Goal: Task Accomplishment & Management: Manage account settings

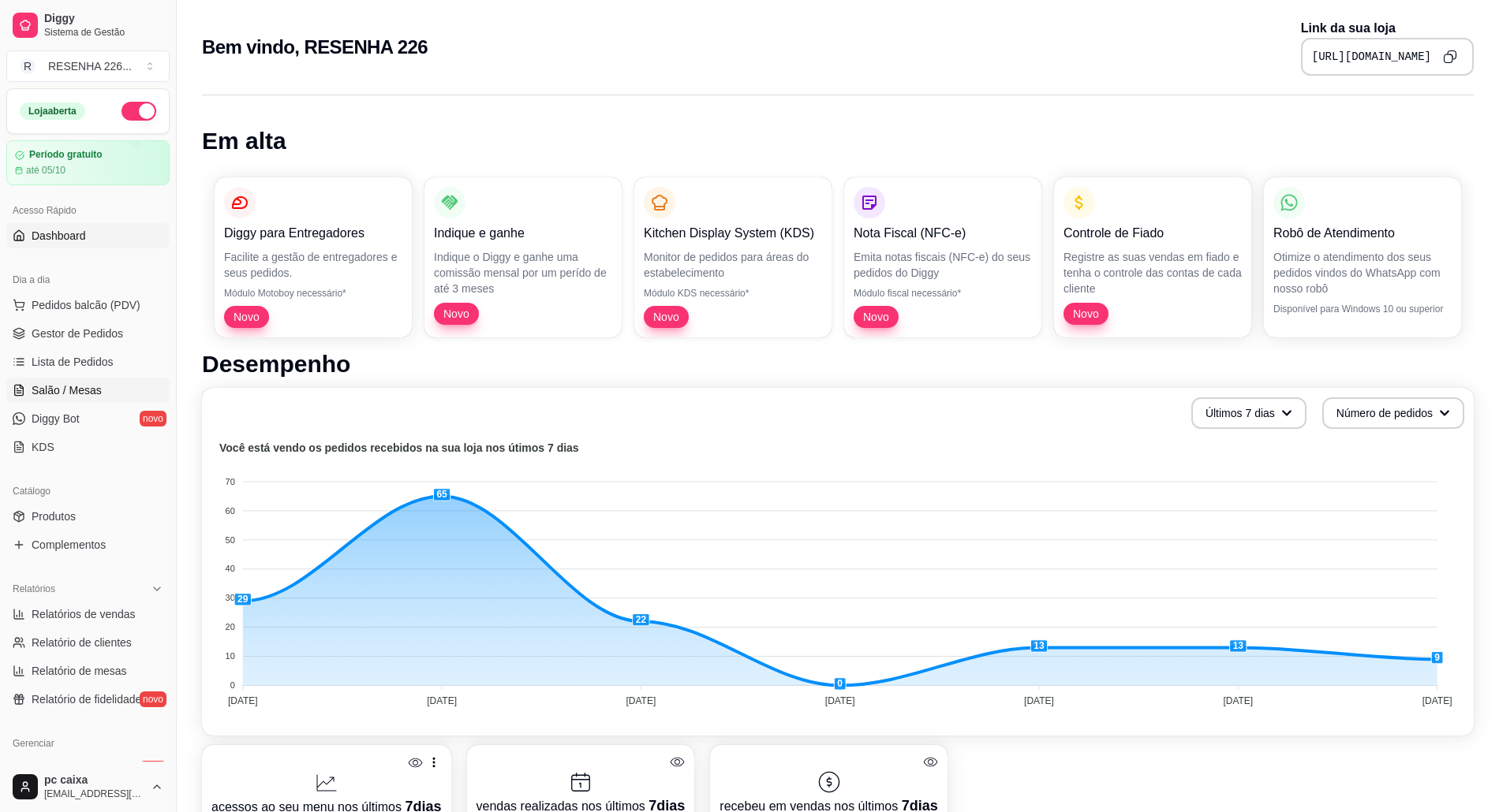
click at [51, 386] on span "Salão / Mesas" at bounding box center [67, 390] width 70 height 15
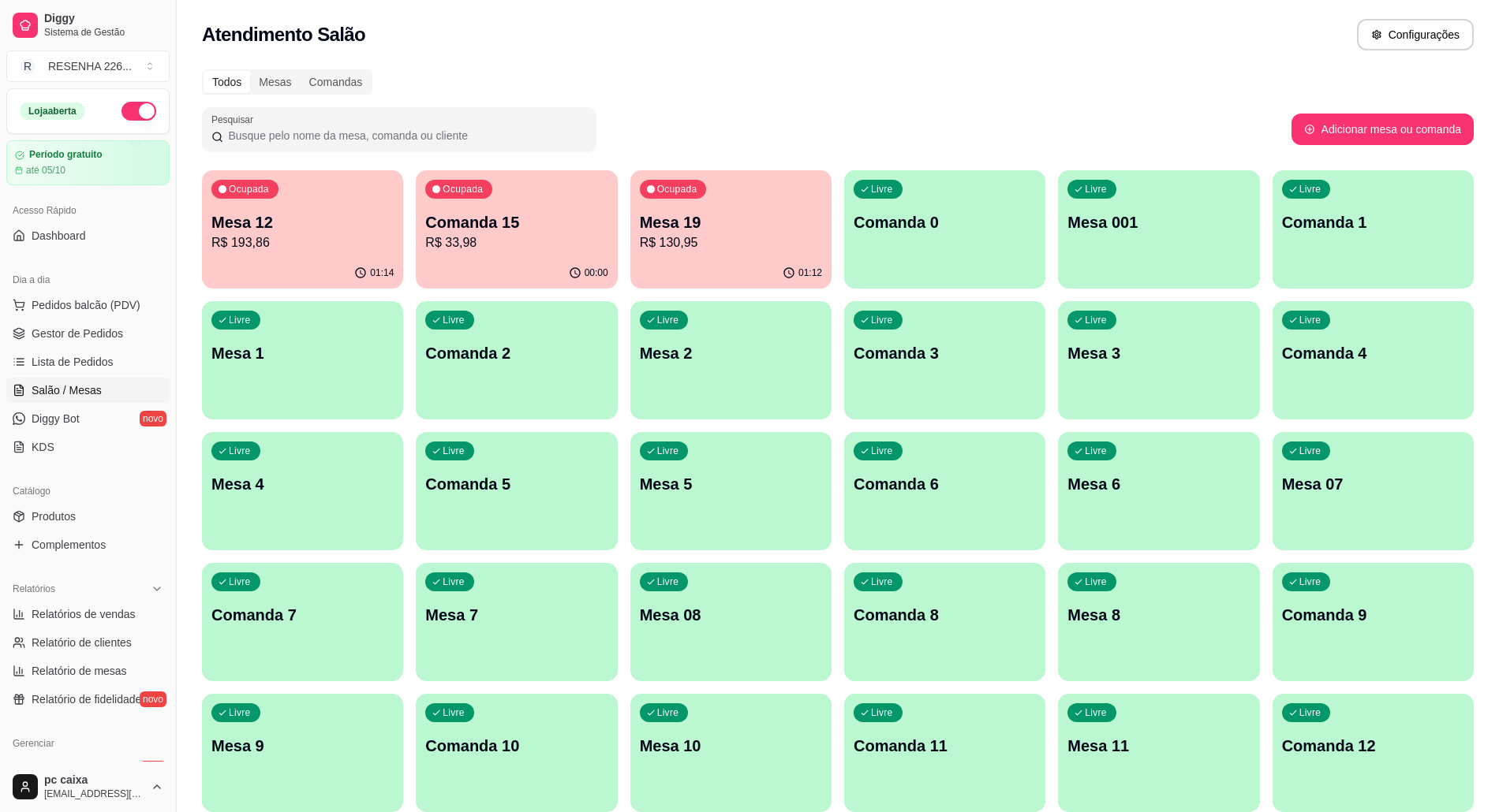
click at [304, 224] on p "Mesa 12" at bounding box center [303, 222] width 182 height 22
click at [541, 247] on p "R$ 33,98" at bounding box center [517, 243] width 177 height 18
click at [647, 256] on div "Ocupada Mesa 19 R$ 130,95" at bounding box center [731, 214] width 196 height 86
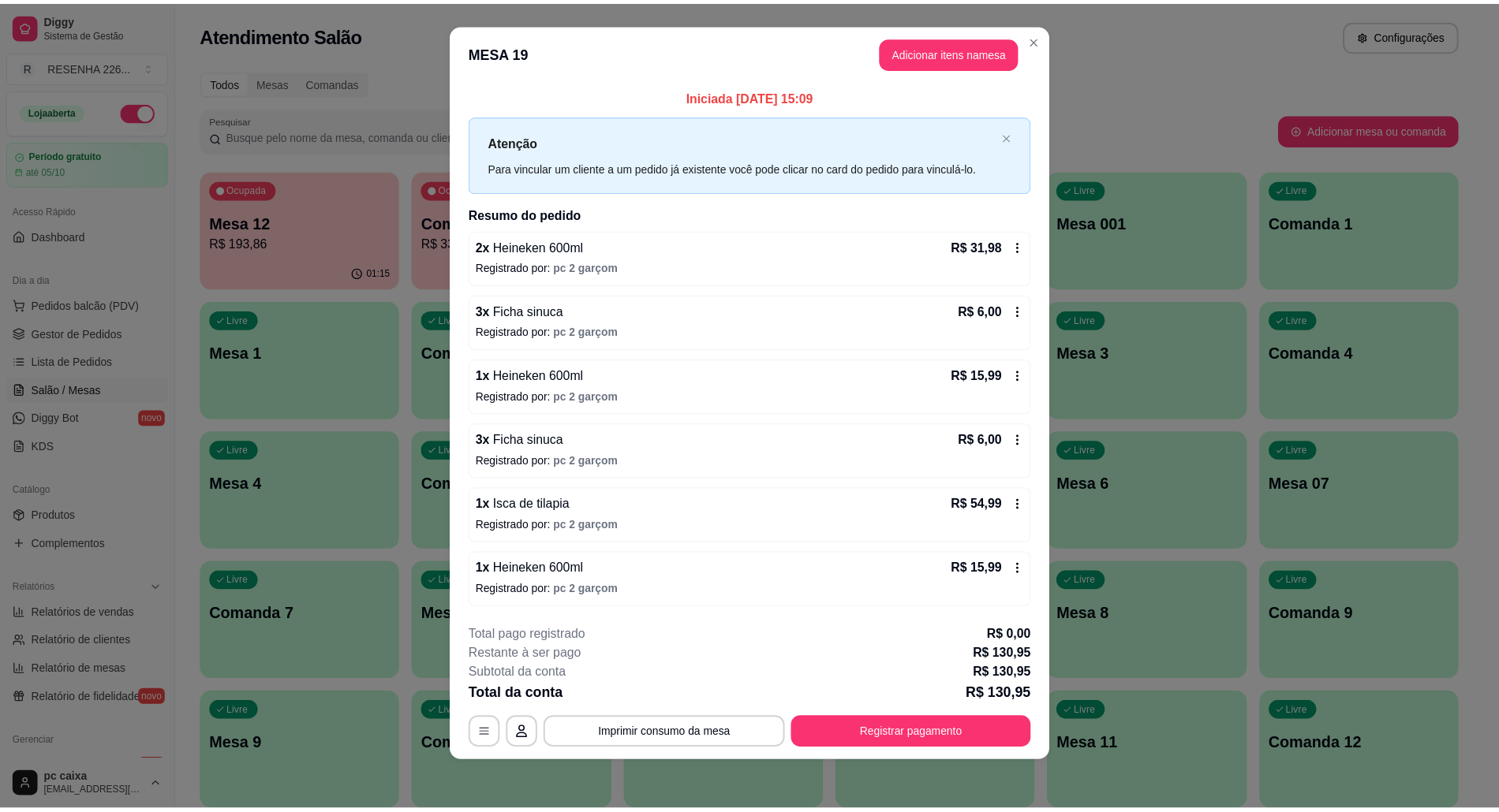
scroll to position [15, 0]
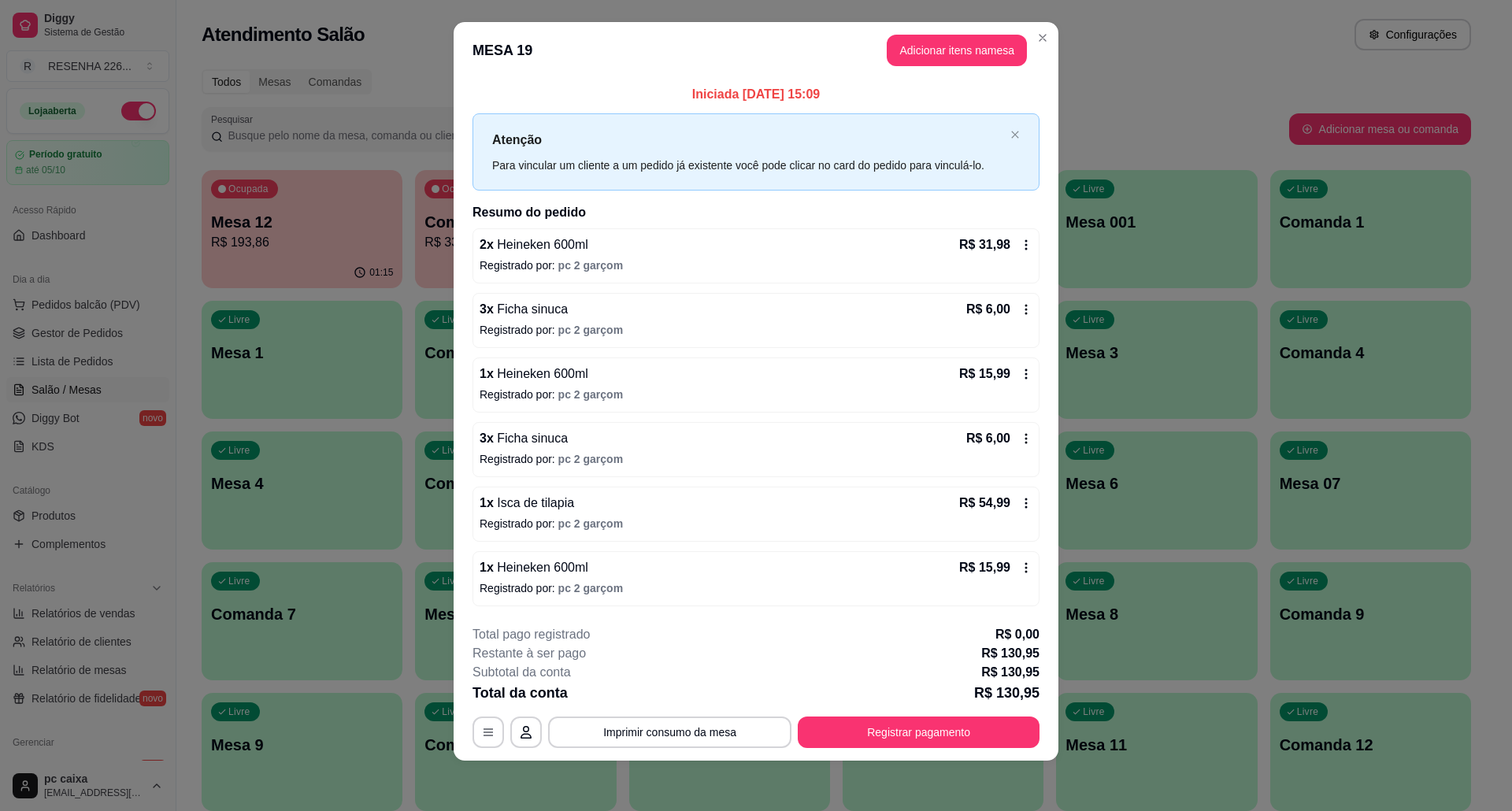
click at [1013, 494] on div "R$ 54,99" at bounding box center [996, 503] width 73 height 19
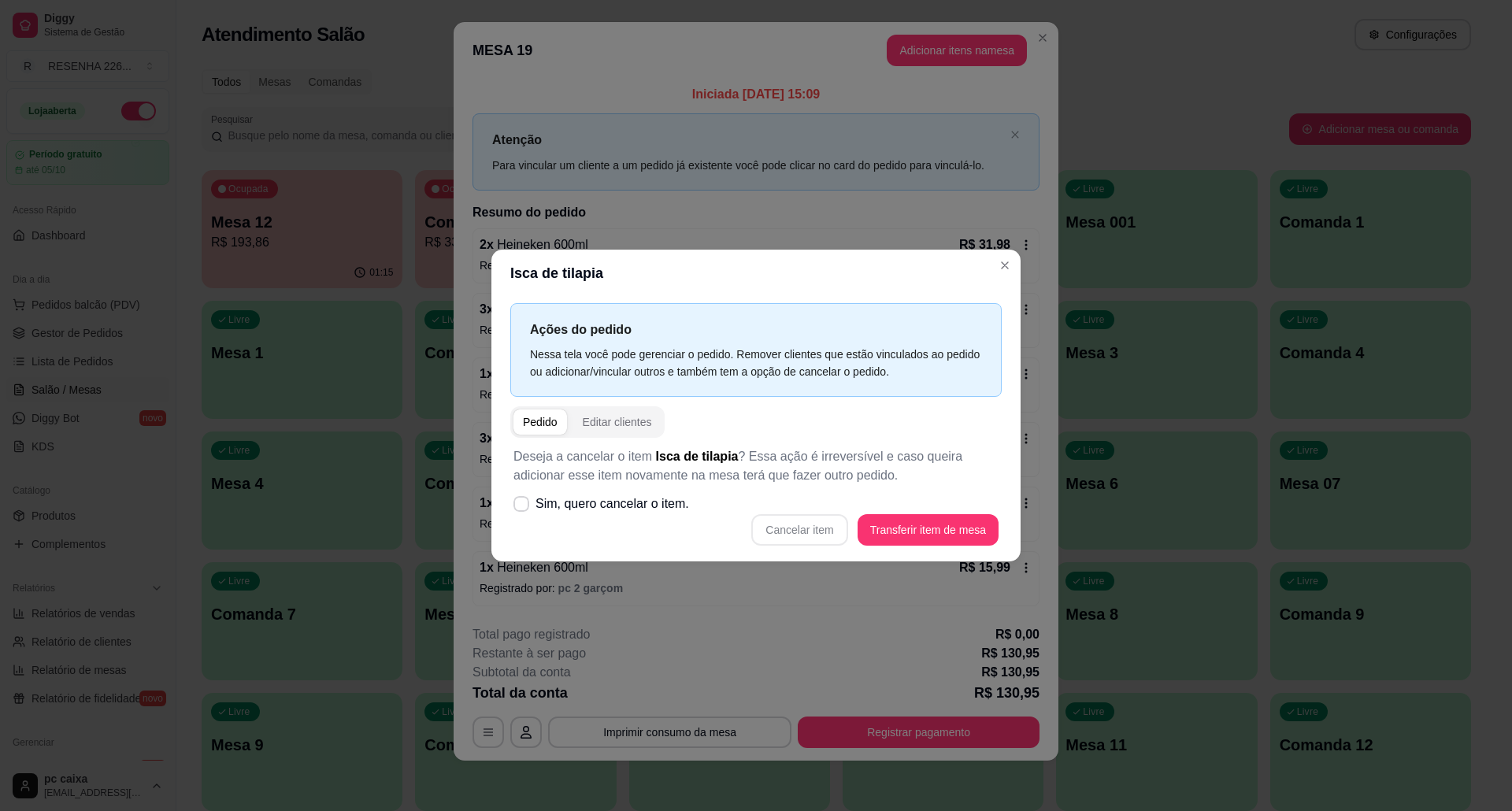
click at [690, 517] on div "Deseja a cancelar o item Isca de tilapia ? Essa ação é irreversível e caso quei…" at bounding box center [756, 496] width 491 height 117
click at [651, 509] on span "Sim, quero cancelar o item." at bounding box center [612, 504] width 154 height 19
click at [523, 509] on input "Sim, quero cancelar o item." at bounding box center [517, 512] width 11 height 11
checkbox input "true"
click at [782, 517] on button "Cancelar item" at bounding box center [800, 530] width 94 height 31
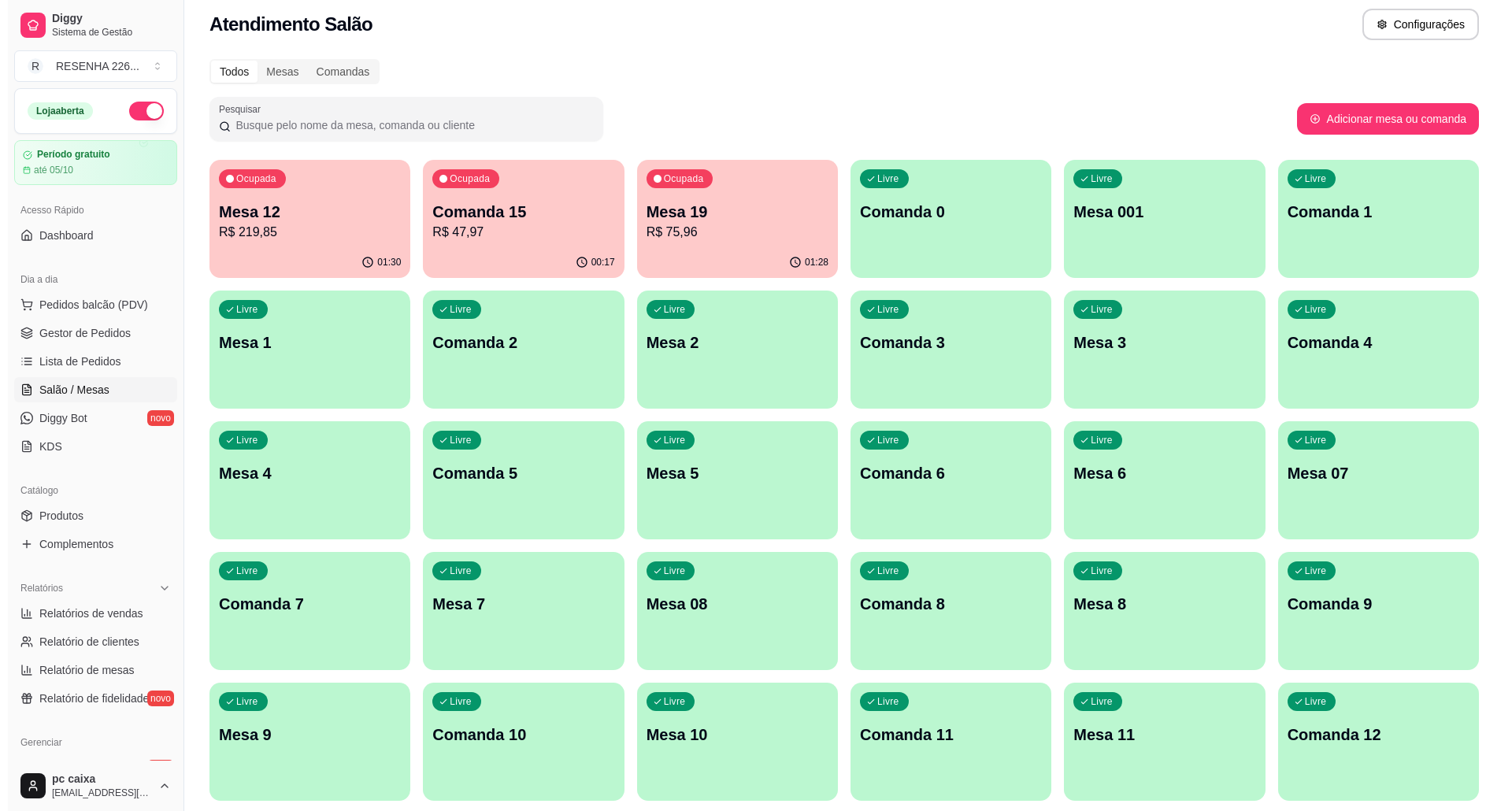
scroll to position [0, 0]
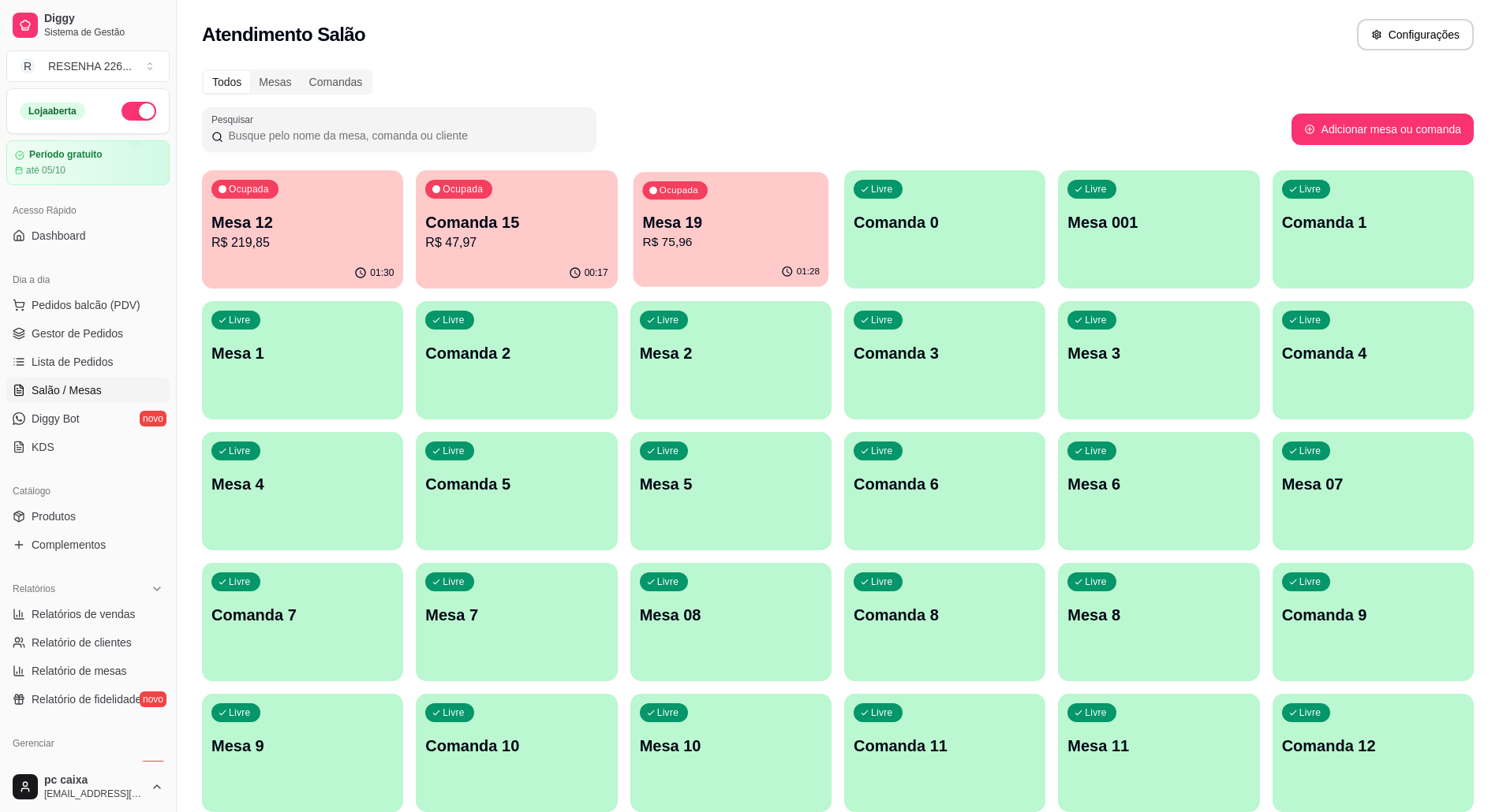
click at [714, 229] on p "Mesa 19" at bounding box center [730, 222] width 177 height 21
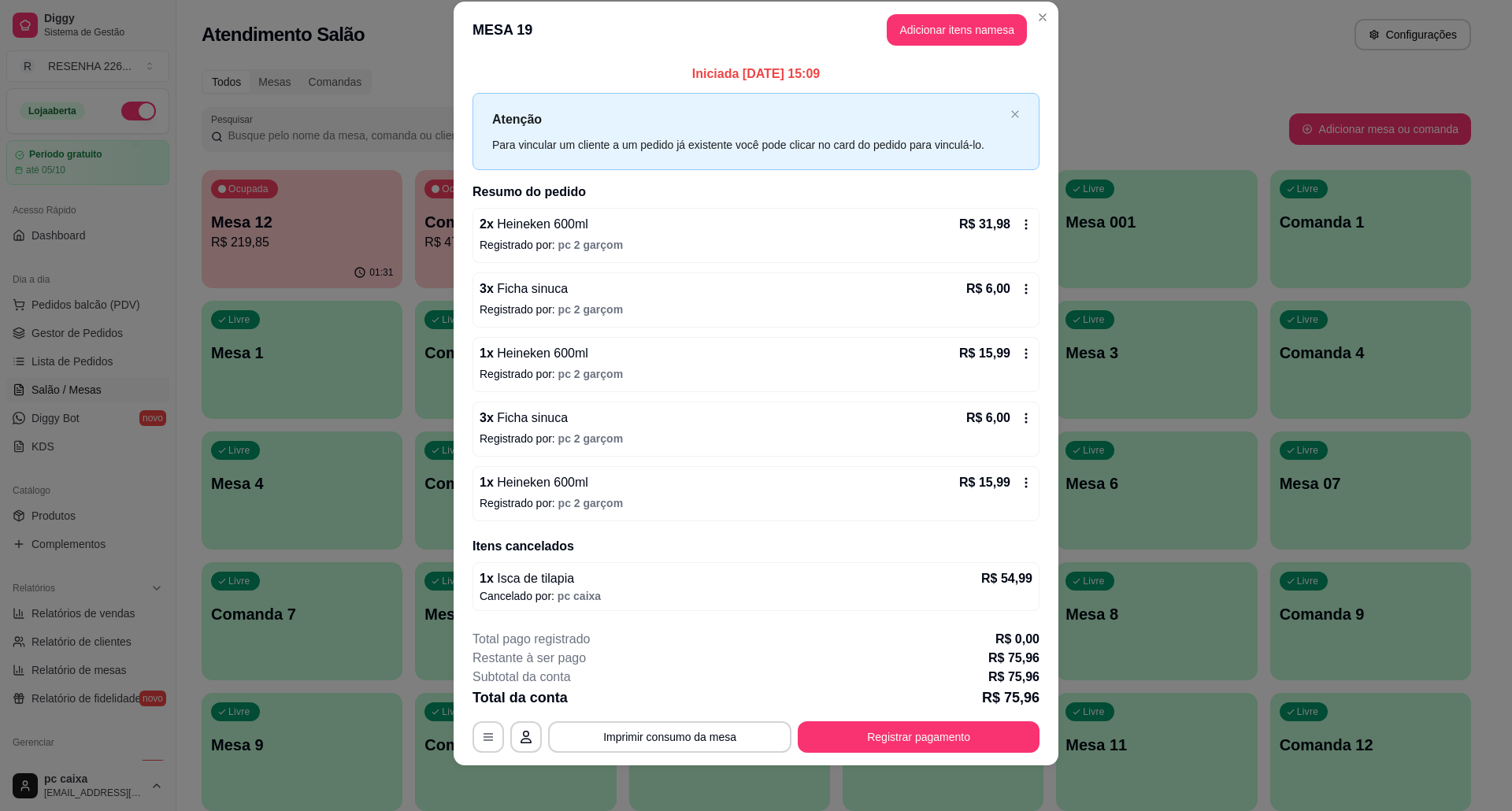
scroll to position [28, 0]
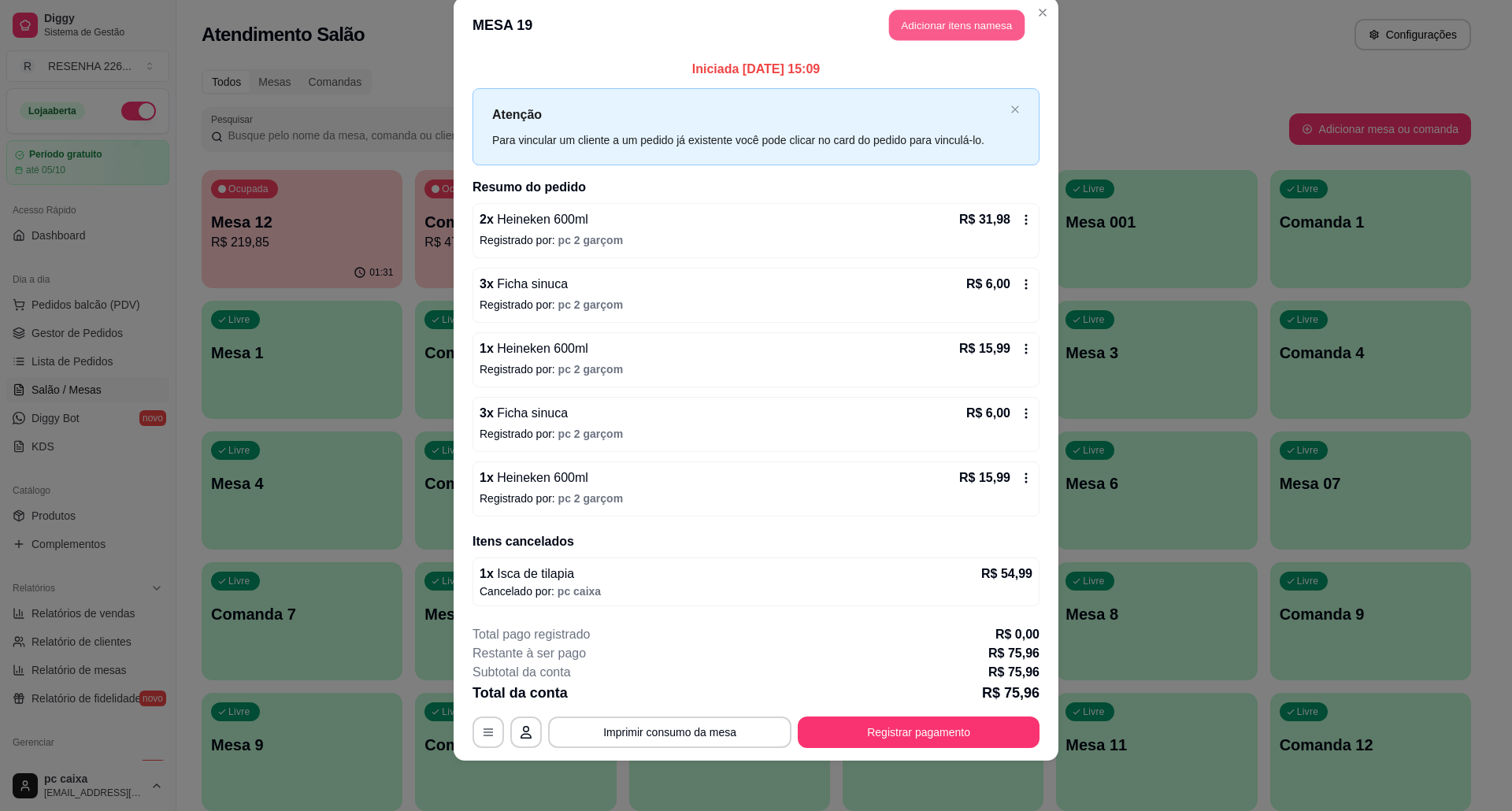
click at [974, 22] on button "Adicionar itens na mesa" at bounding box center [956, 26] width 136 height 31
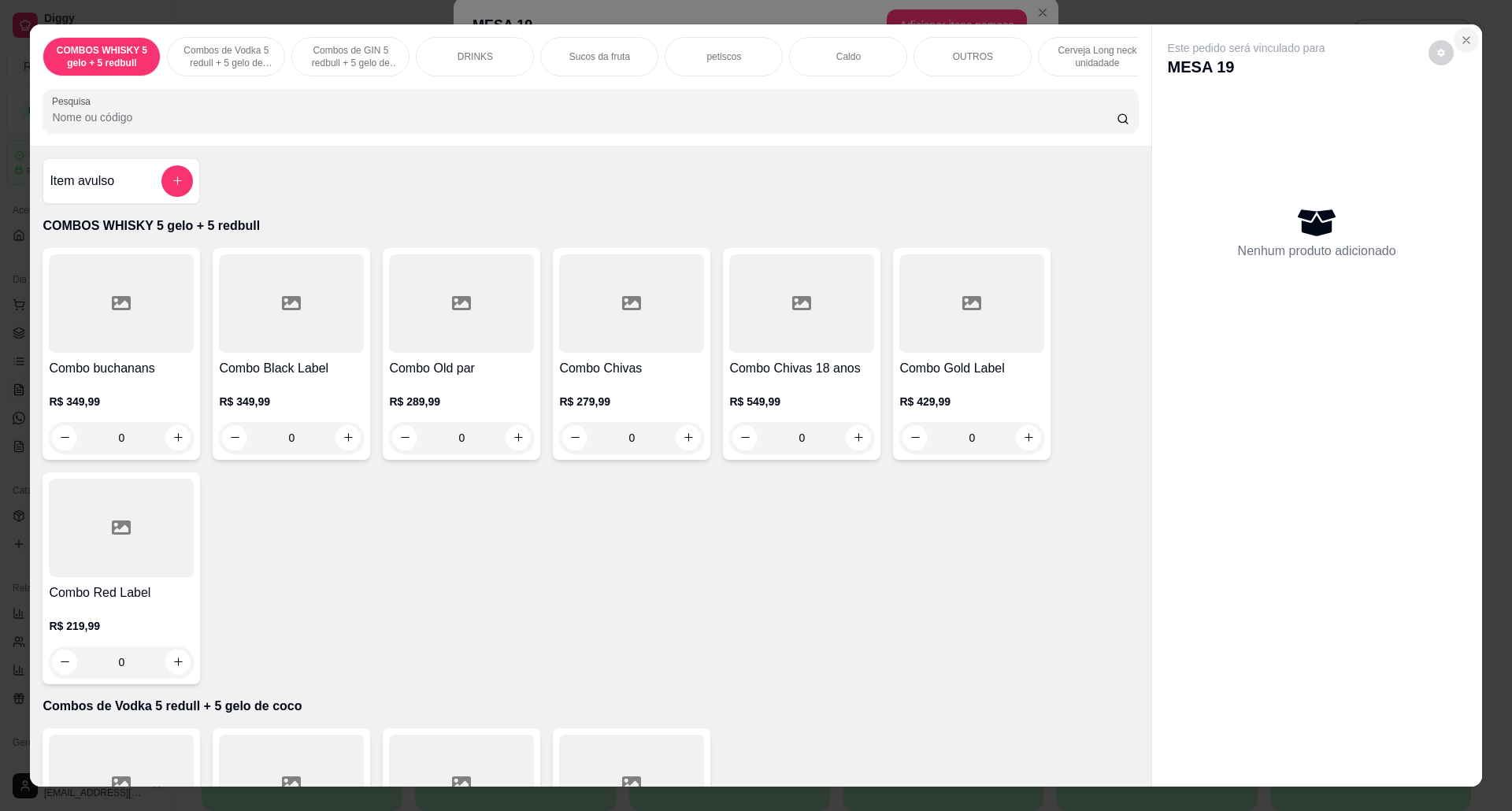
click at [1460, 44] on icon "Close" at bounding box center [1466, 40] width 12 height 12
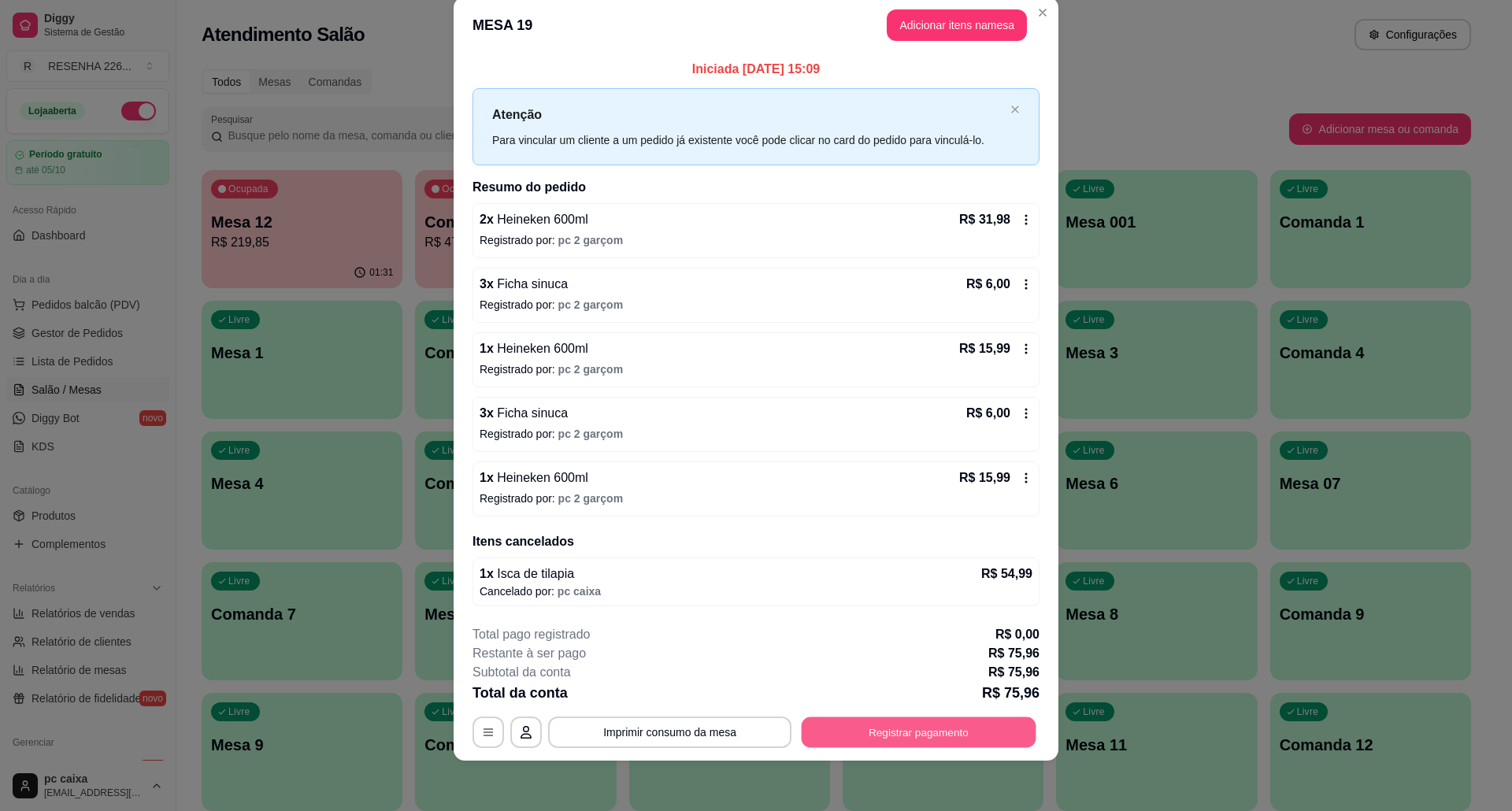
click at [881, 730] on button "Registrar pagamento" at bounding box center [919, 732] width 235 height 31
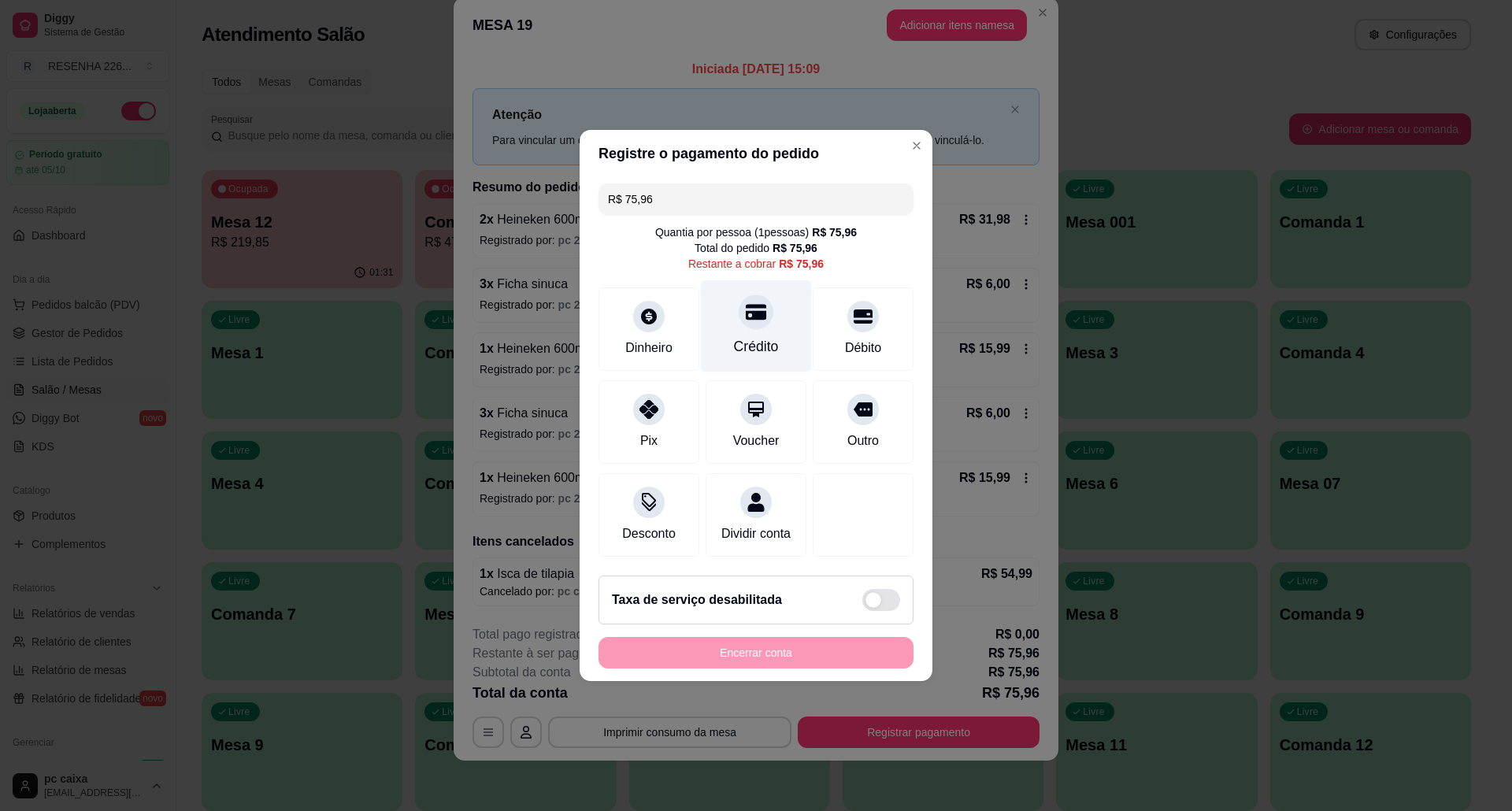
click at [725, 307] on div "Crédito" at bounding box center [756, 326] width 111 height 92
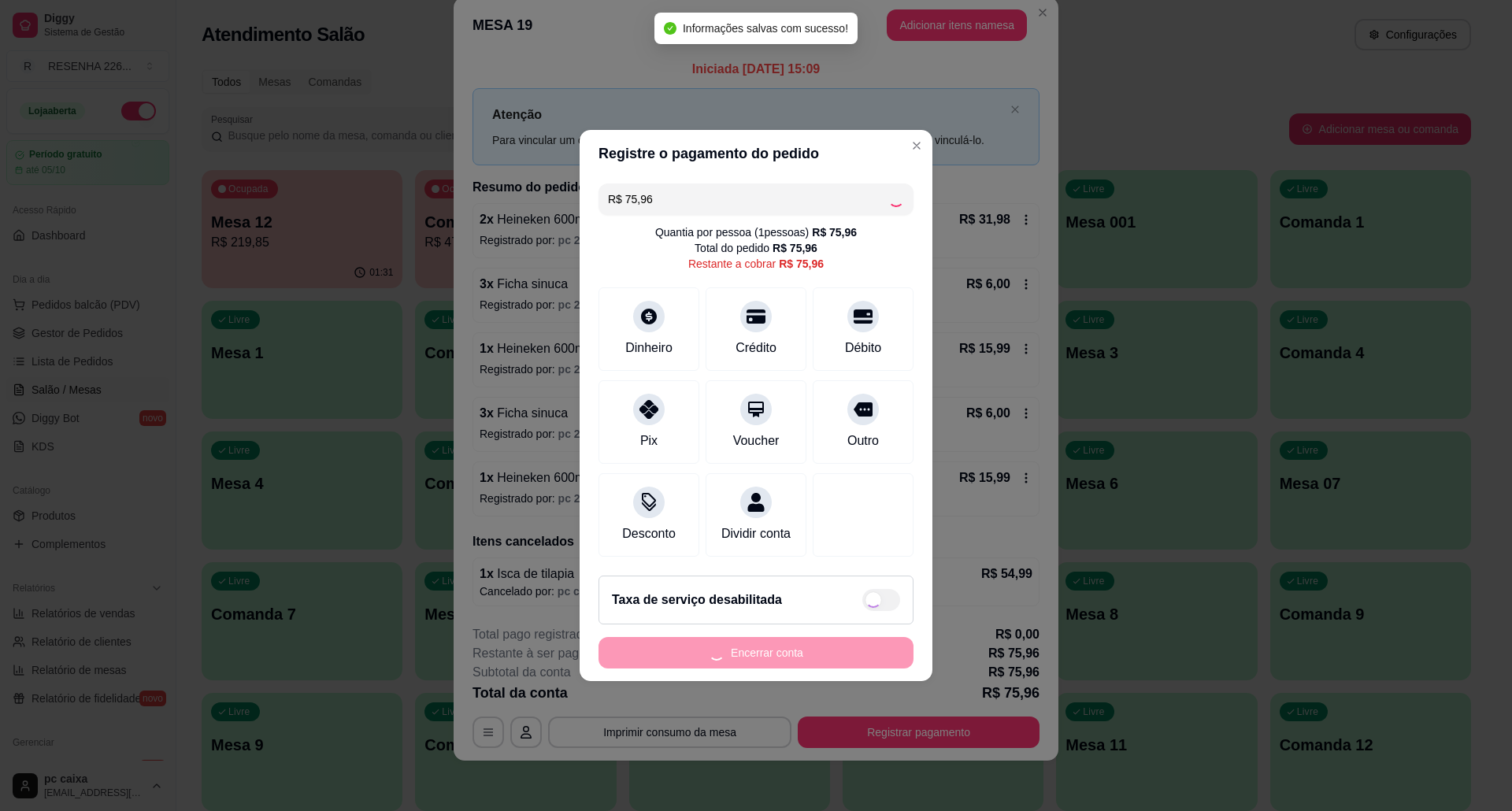
type input "R$ 0,00"
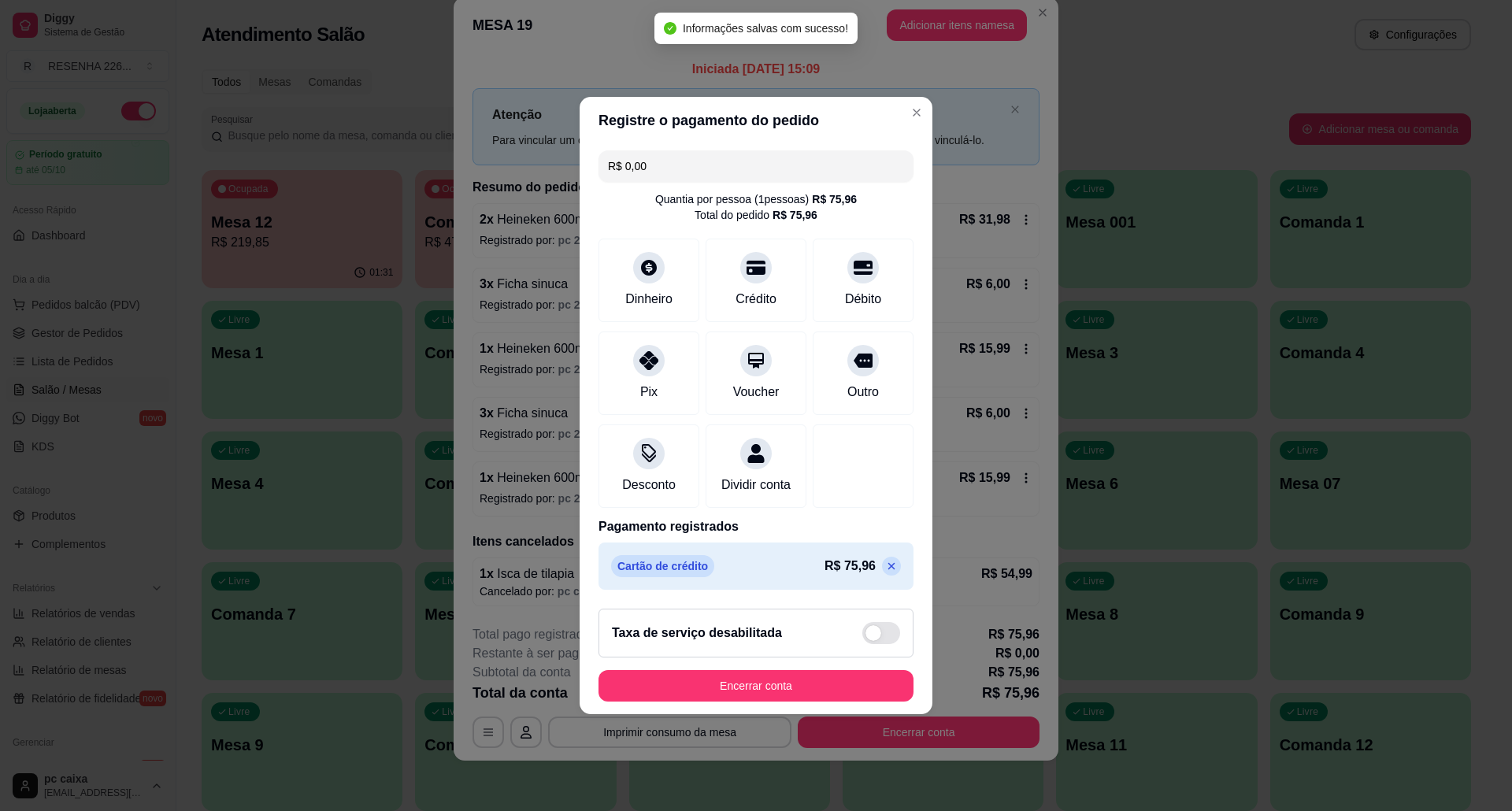
click at [820, 672] on footer "Taxa de serviço desabilitada Encerrar conta" at bounding box center [756, 655] width 353 height 118
click at [819, 693] on button "Encerrar conta" at bounding box center [756, 686] width 315 height 32
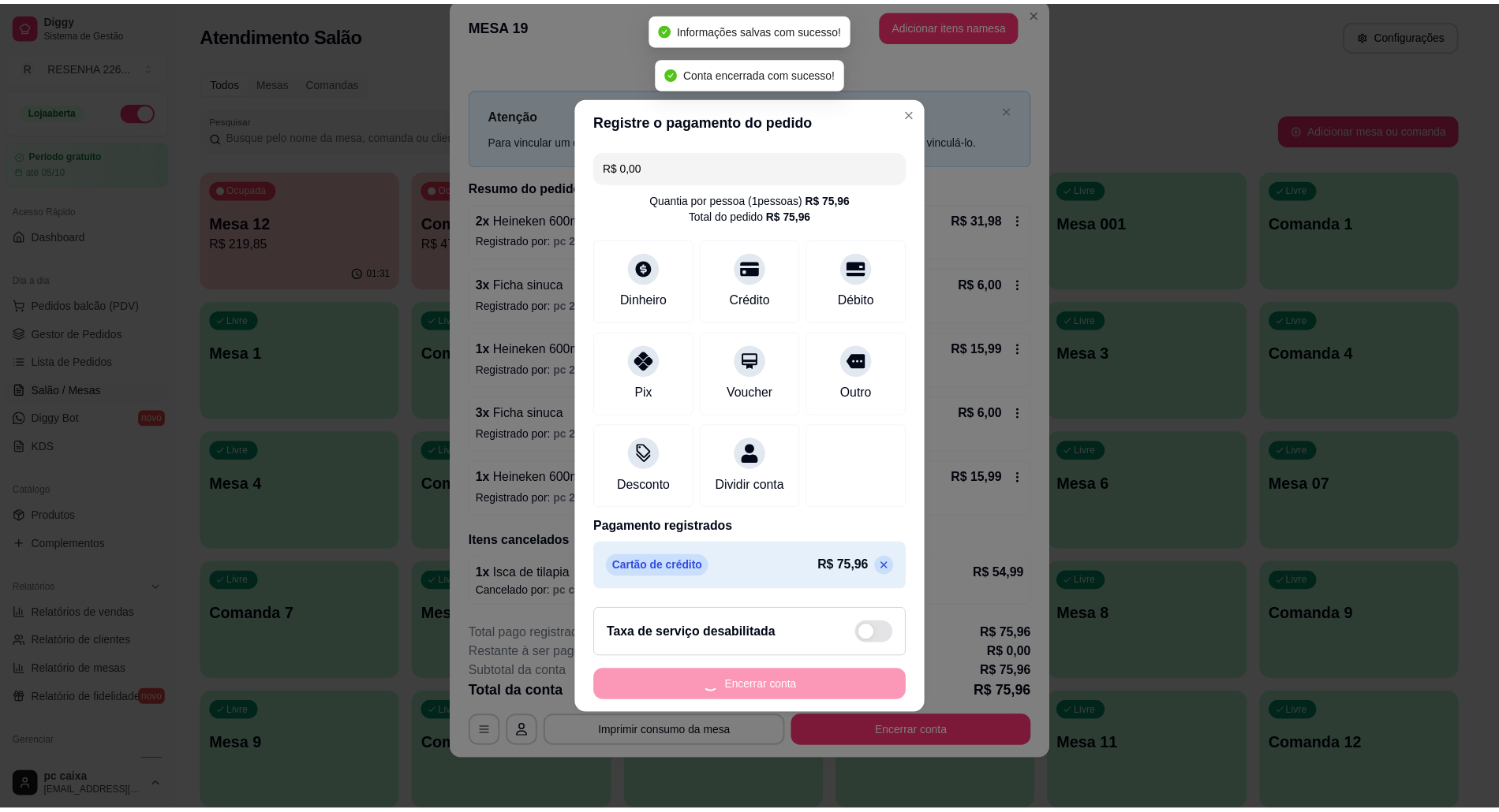
scroll to position [0, 0]
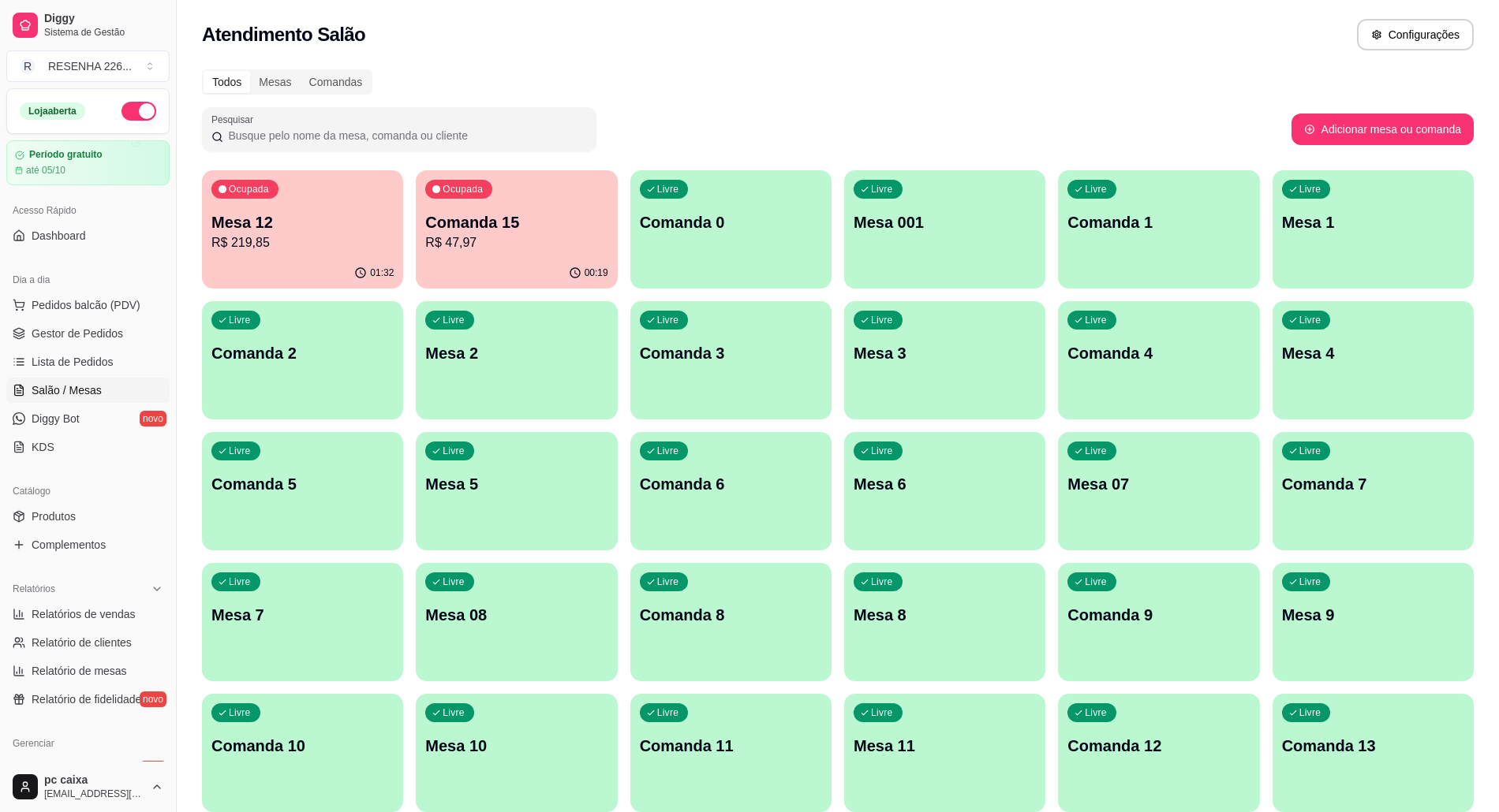
click at [443, 187] on p "Ocupada" at bounding box center [462, 189] width 40 height 12
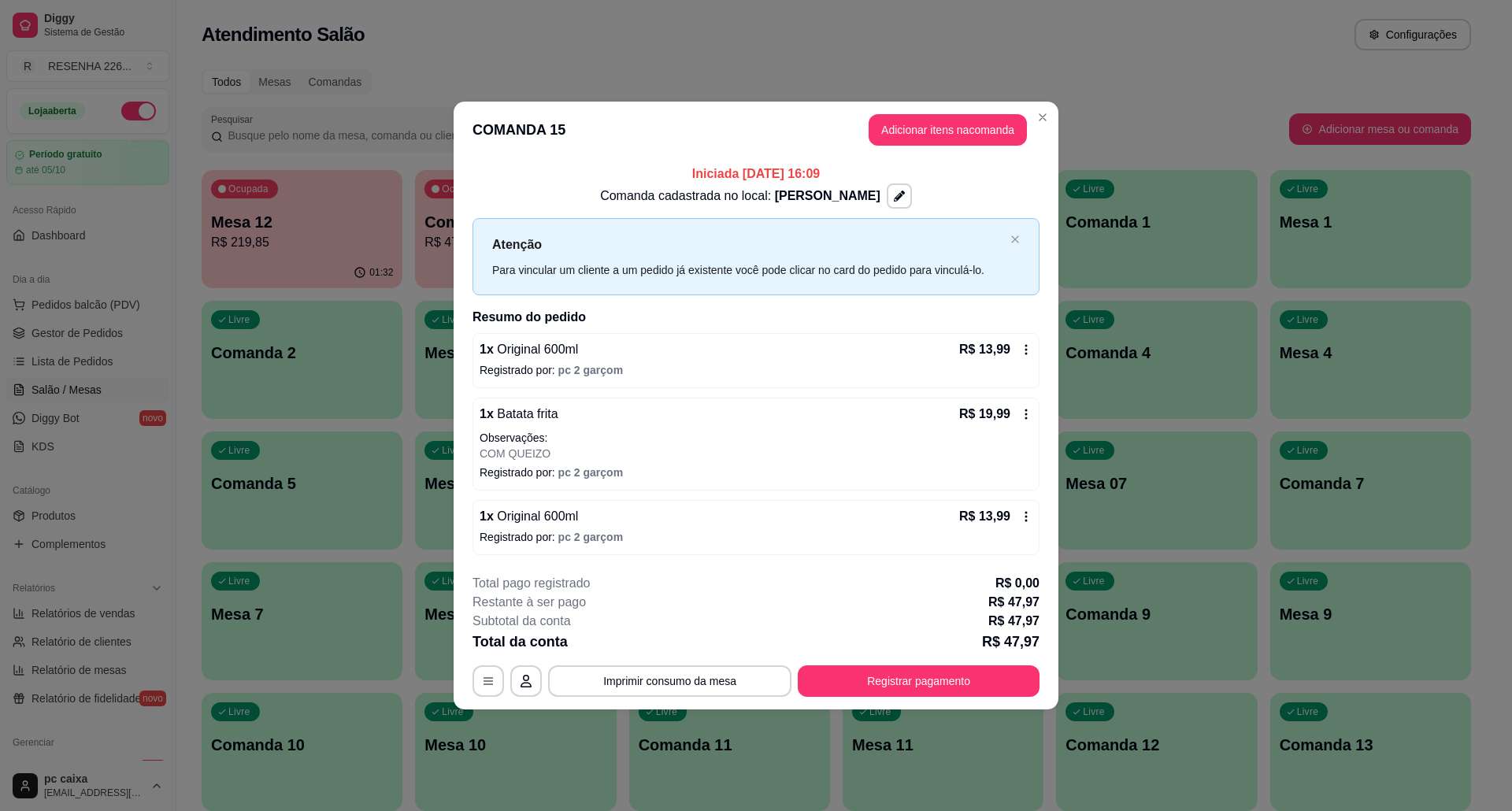
click at [939, 473] on p "Registrado por: pc 2 garçom" at bounding box center [756, 472] width 553 height 15
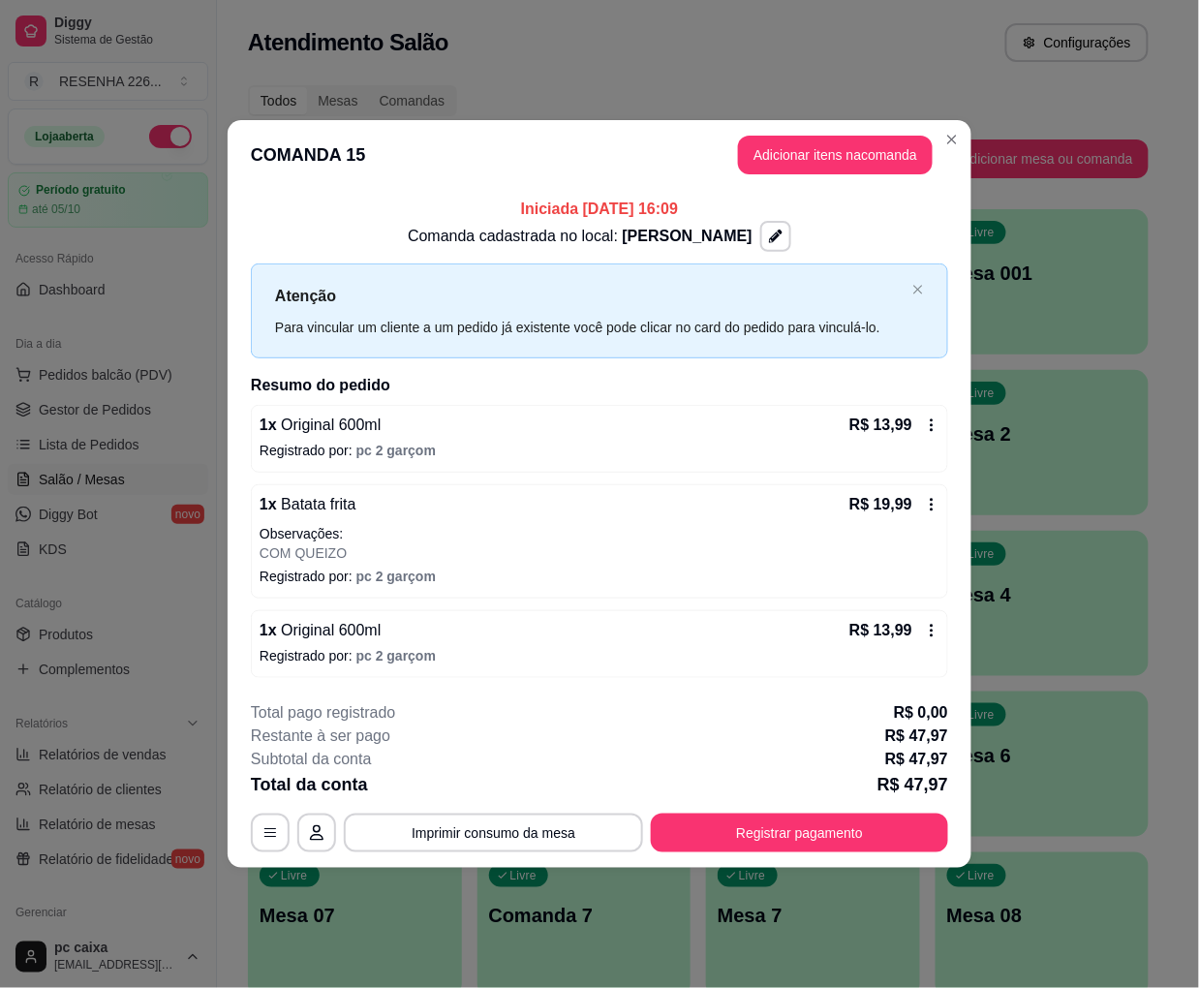
click at [377, 368] on div "**********" at bounding box center [599, 494] width 1199 height 988
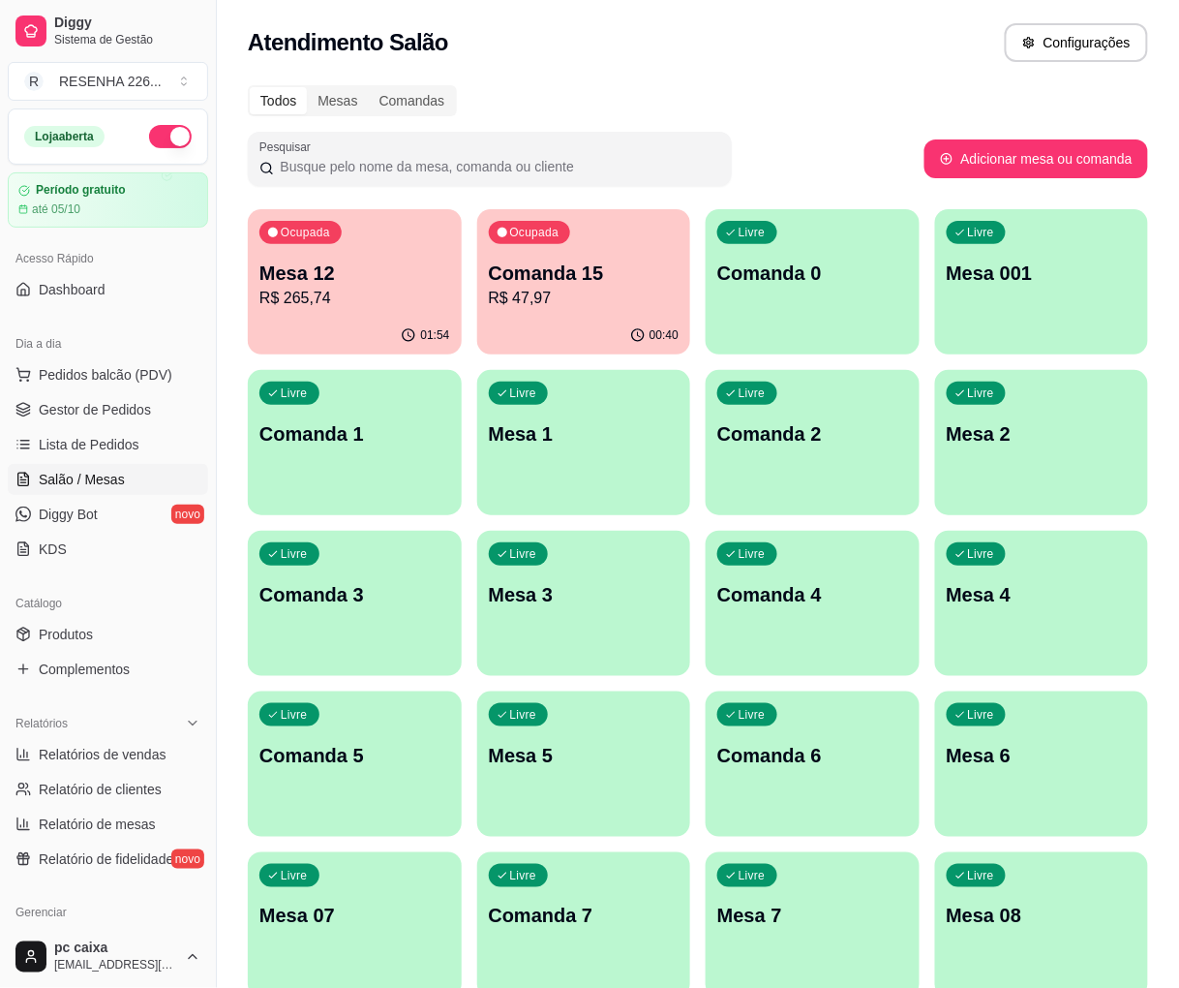
click at [171, 889] on div "Loja aberta Período gratuito até 05/10 Acesso Rápido Dashboard Dia a dia Pedido…" at bounding box center [108, 516] width 216 height 817
